Goal: Information Seeking & Learning: Find specific page/section

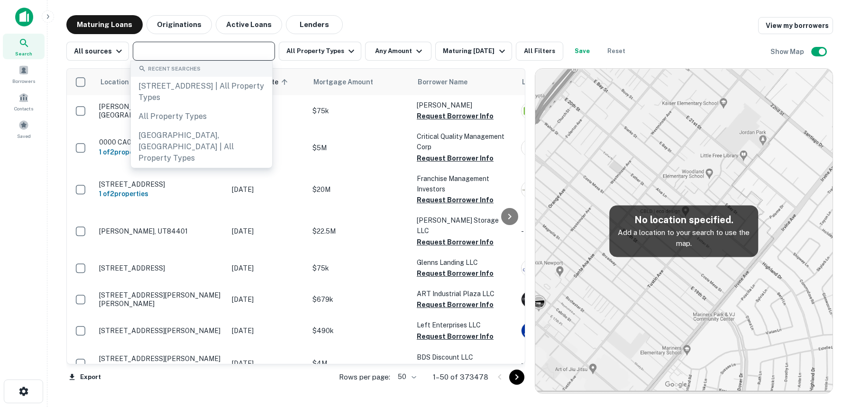
click at [181, 46] on input "text" at bounding box center [203, 51] width 135 height 13
click at [416, 15] on div "Maturing Loans Originations Active Loans Lenders View my borrowers" at bounding box center [449, 24] width 766 height 19
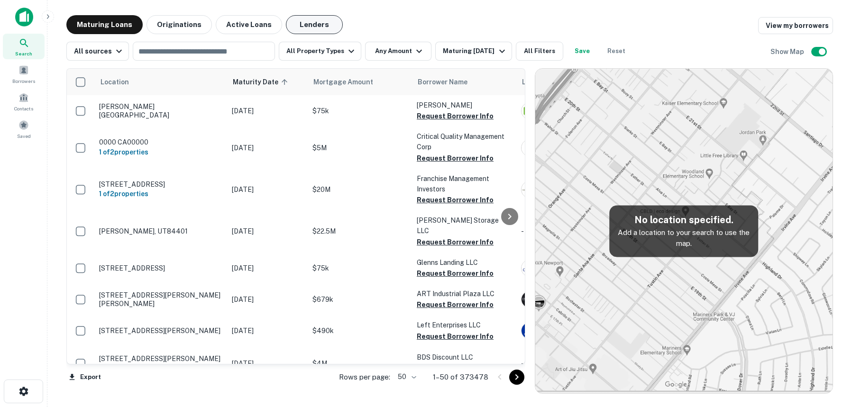
click at [296, 24] on button "Lenders" at bounding box center [314, 24] width 57 height 19
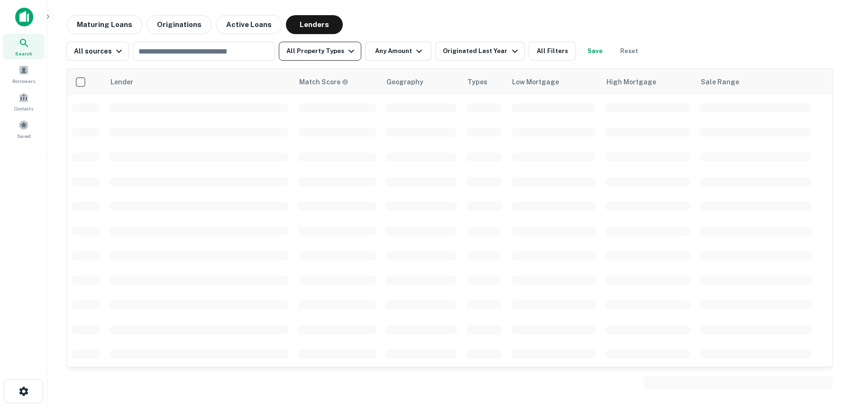
click at [305, 50] on button "All Property Types" at bounding box center [320, 51] width 82 height 19
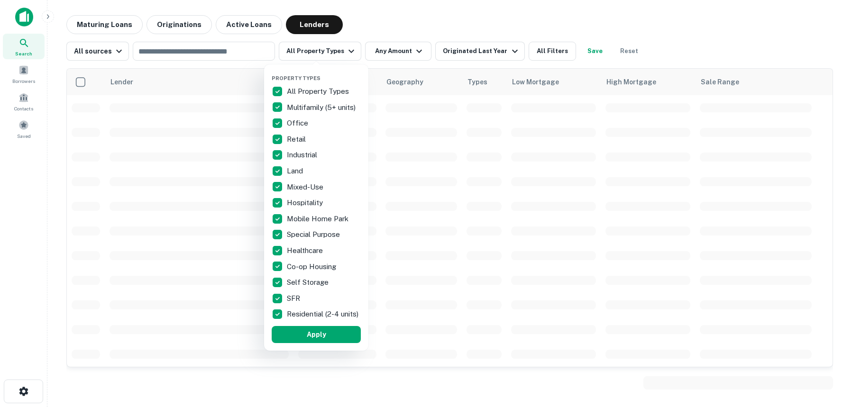
click at [291, 88] on p "All Property Types" at bounding box center [319, 91] width 64 height 11
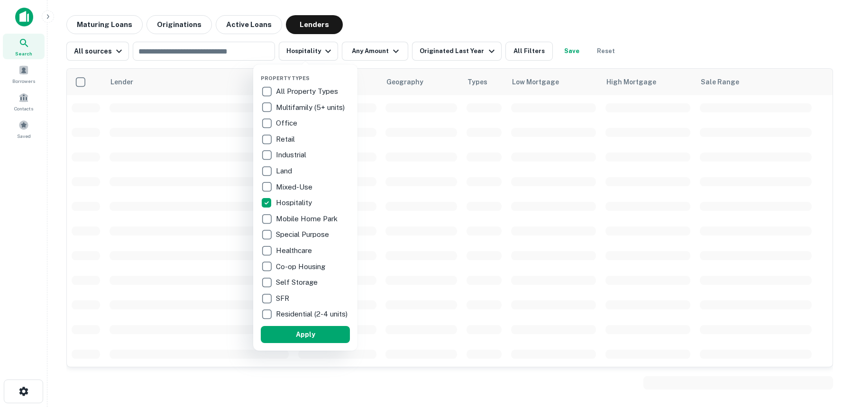
click at [462, 49] on div at bounding box center [426, 203] width 852 height 407
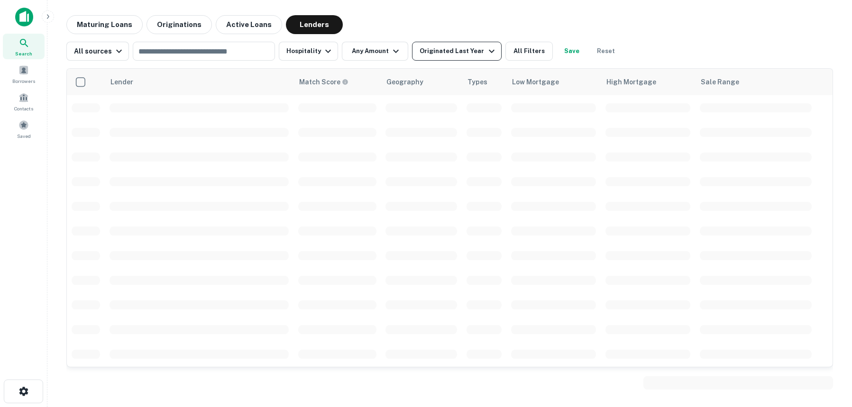
click at [448, 56] on div "Originated Last Year" at bounding box center [457, 50] width 77 height 11
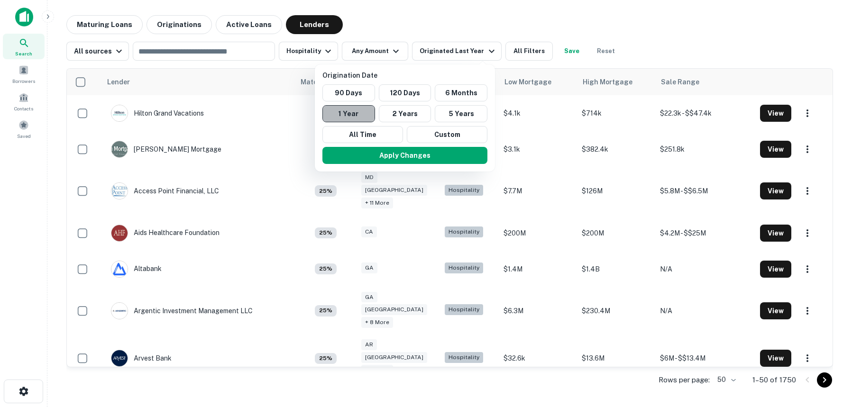
click at [351, 114] on button "1 Year" at bounding box center [348, 113] width 53 height 17
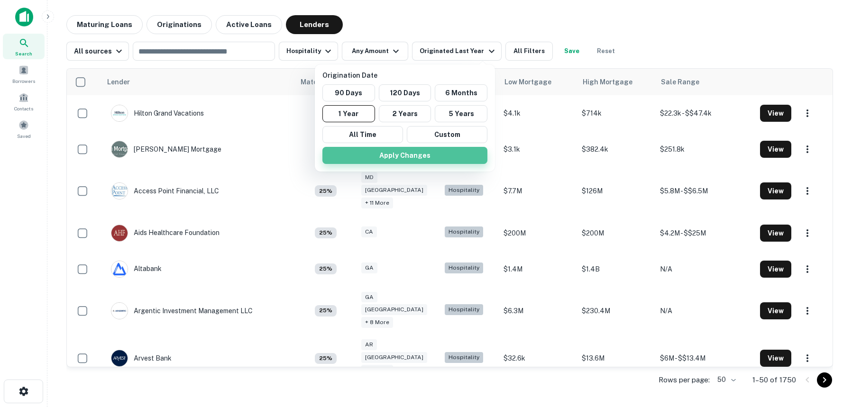
click at [407, 154] on button "Apply Changes" at bounding box center [404, 155] width 165 height 17
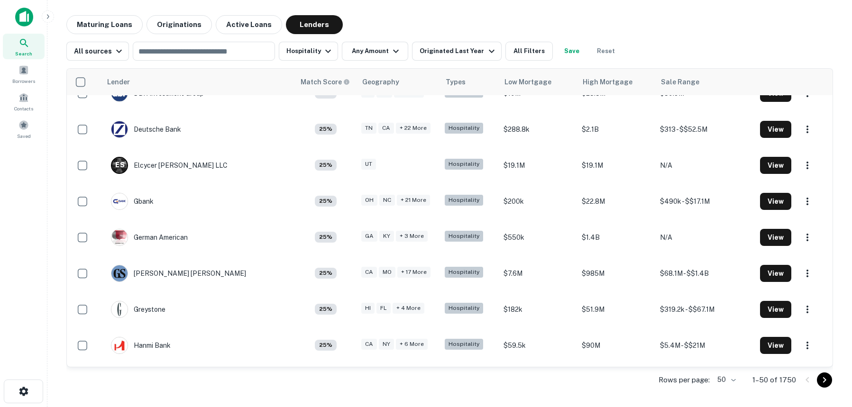
scroll to position [705, 0]
